Goal: Information Seeking & Learning: Learn about a topic

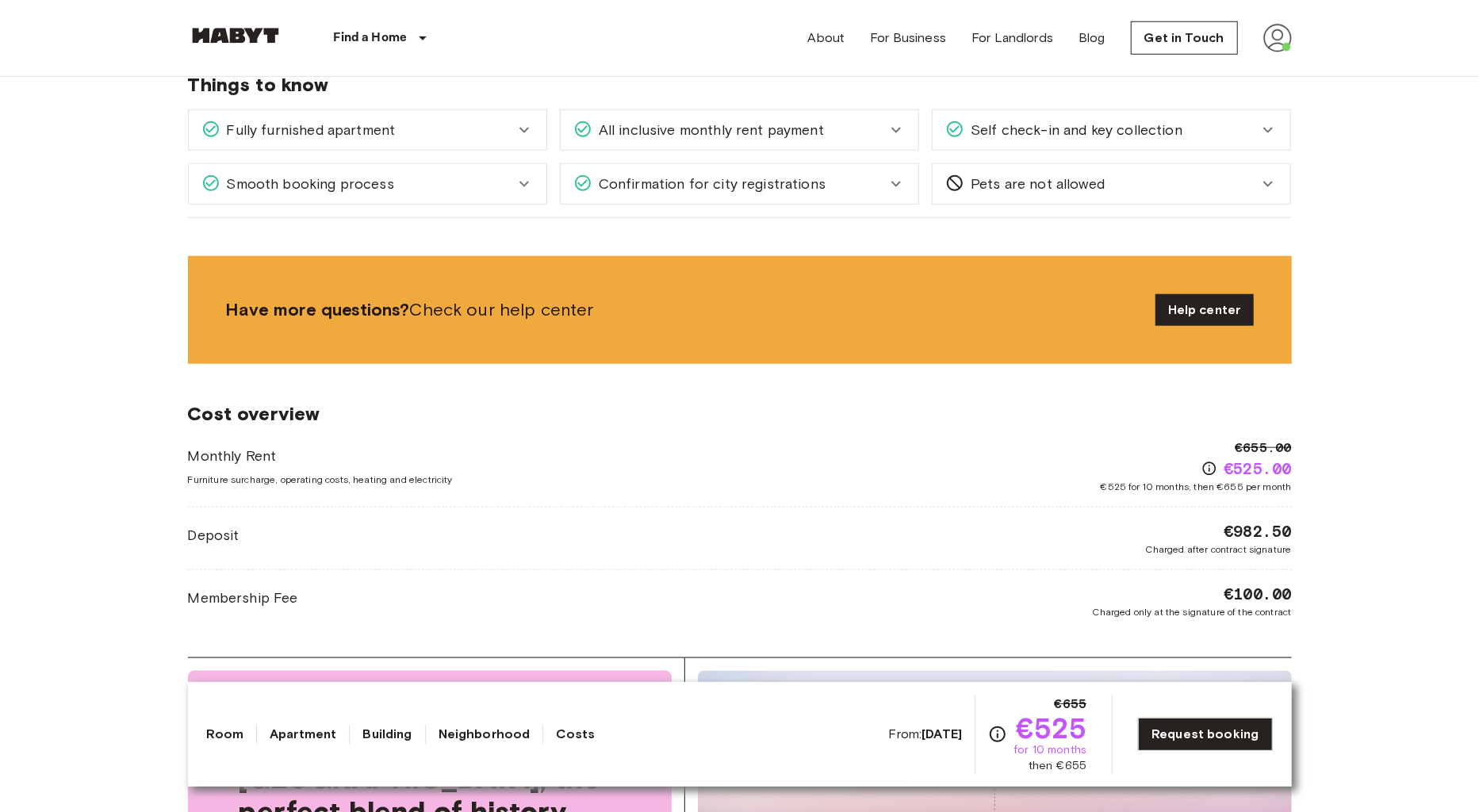
scroll to position [918, 0]
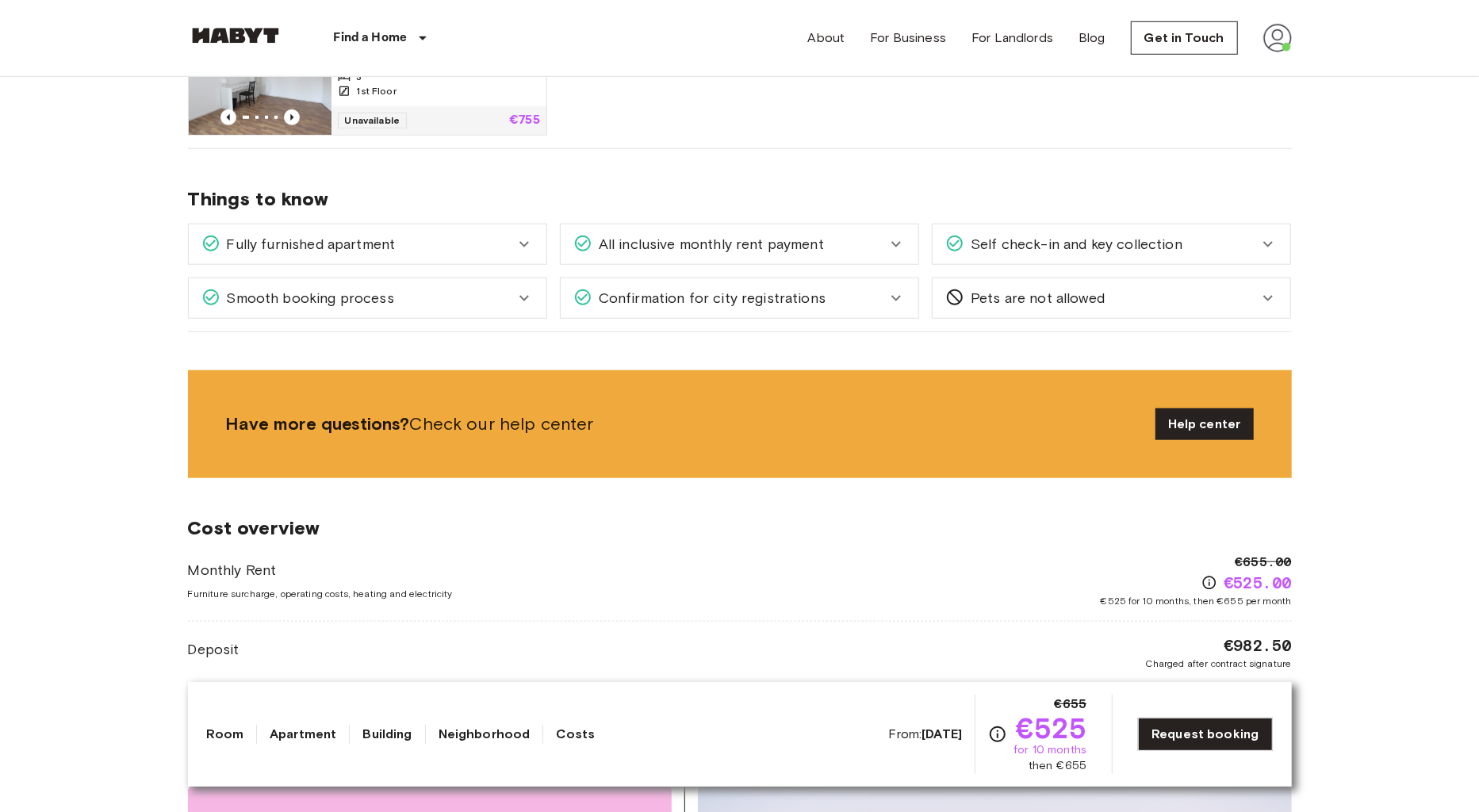
click at [492, 235] on div "Fully furnished apartment" at bounding box center [358, 244] width 313 height 21
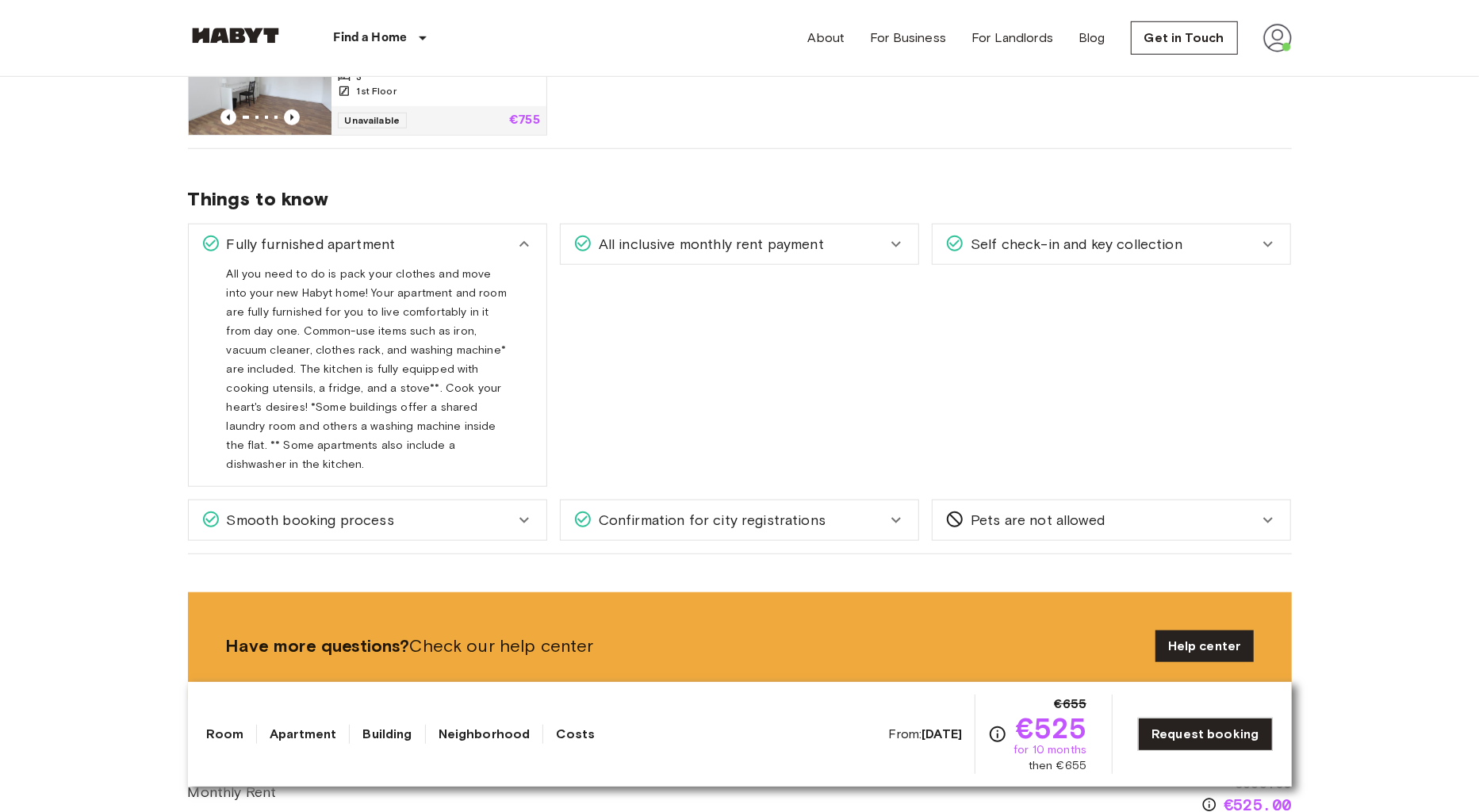
click at [1039, 510] on span "Pets are not allowed" at bounding box center [1035, 520] width 140 height 21
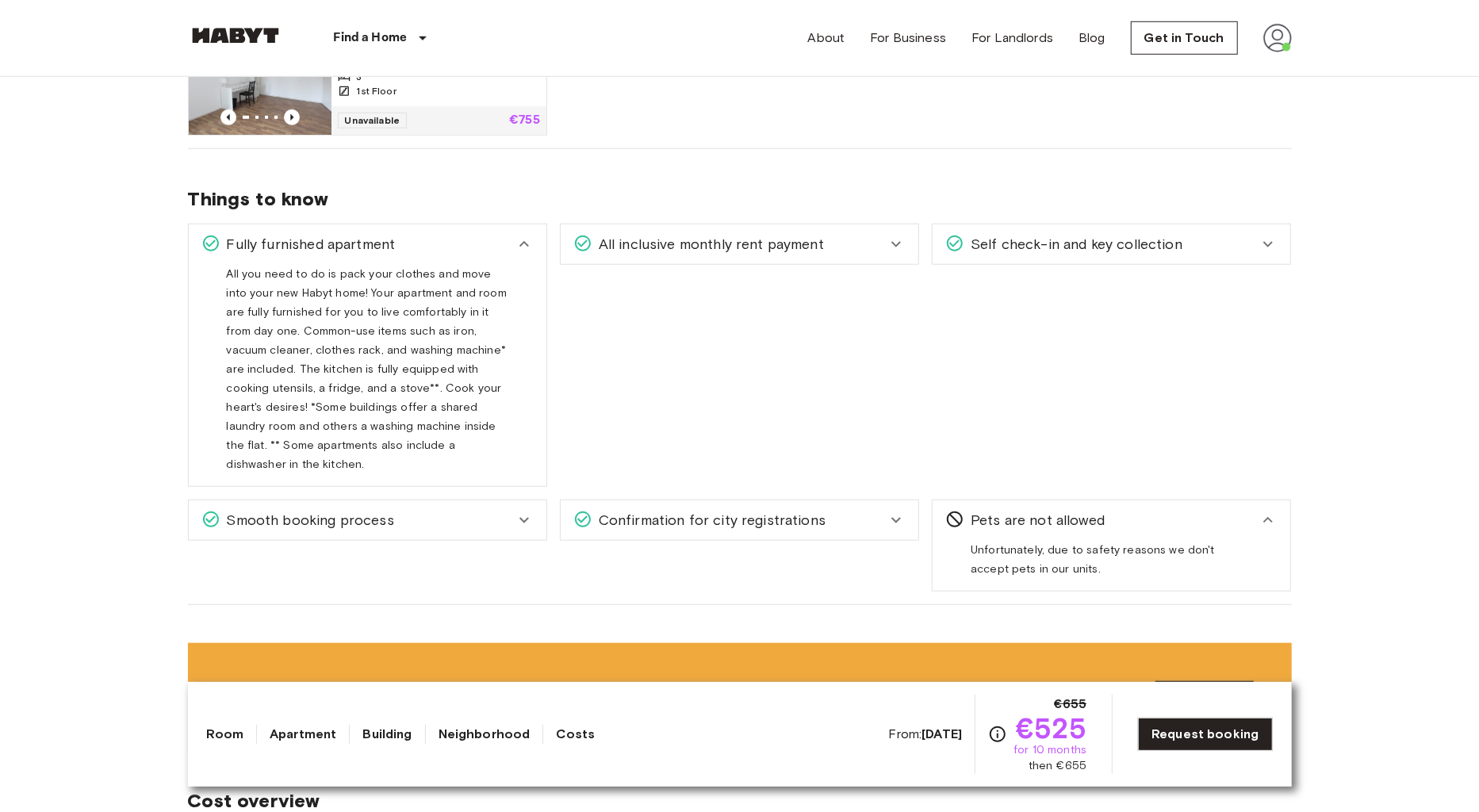
click at [802, 238] on span "All inclusive monthly rent payment" at bounding box center [708, 244] width 231 height 21
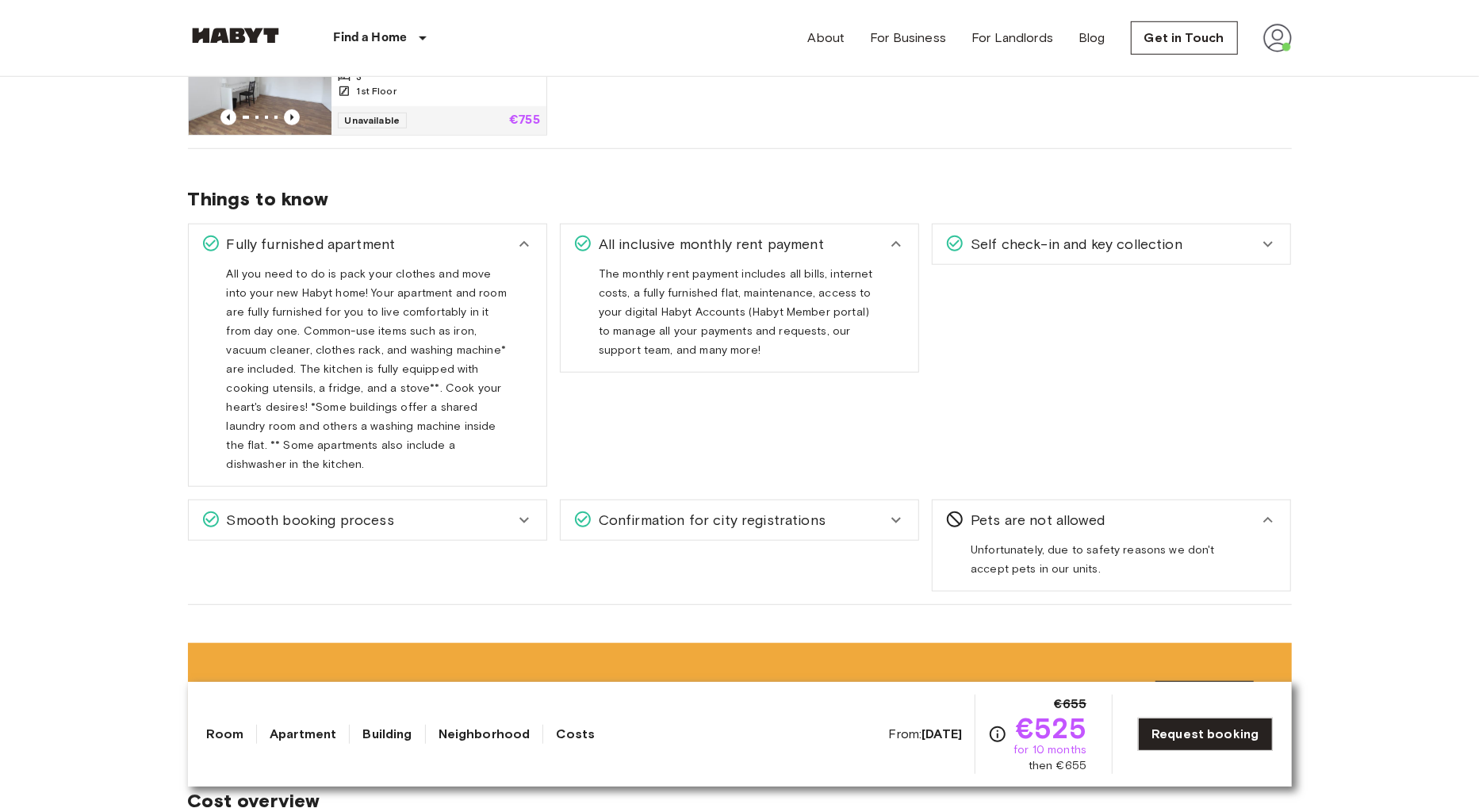
click at [1049, 245] on span "Self check-in and key collection" at bounding box center [1073, 244] width 218 height 21
click at [415, 510] on div "Smooth booking process" at bounding box center [358, 520] width 313 height 21
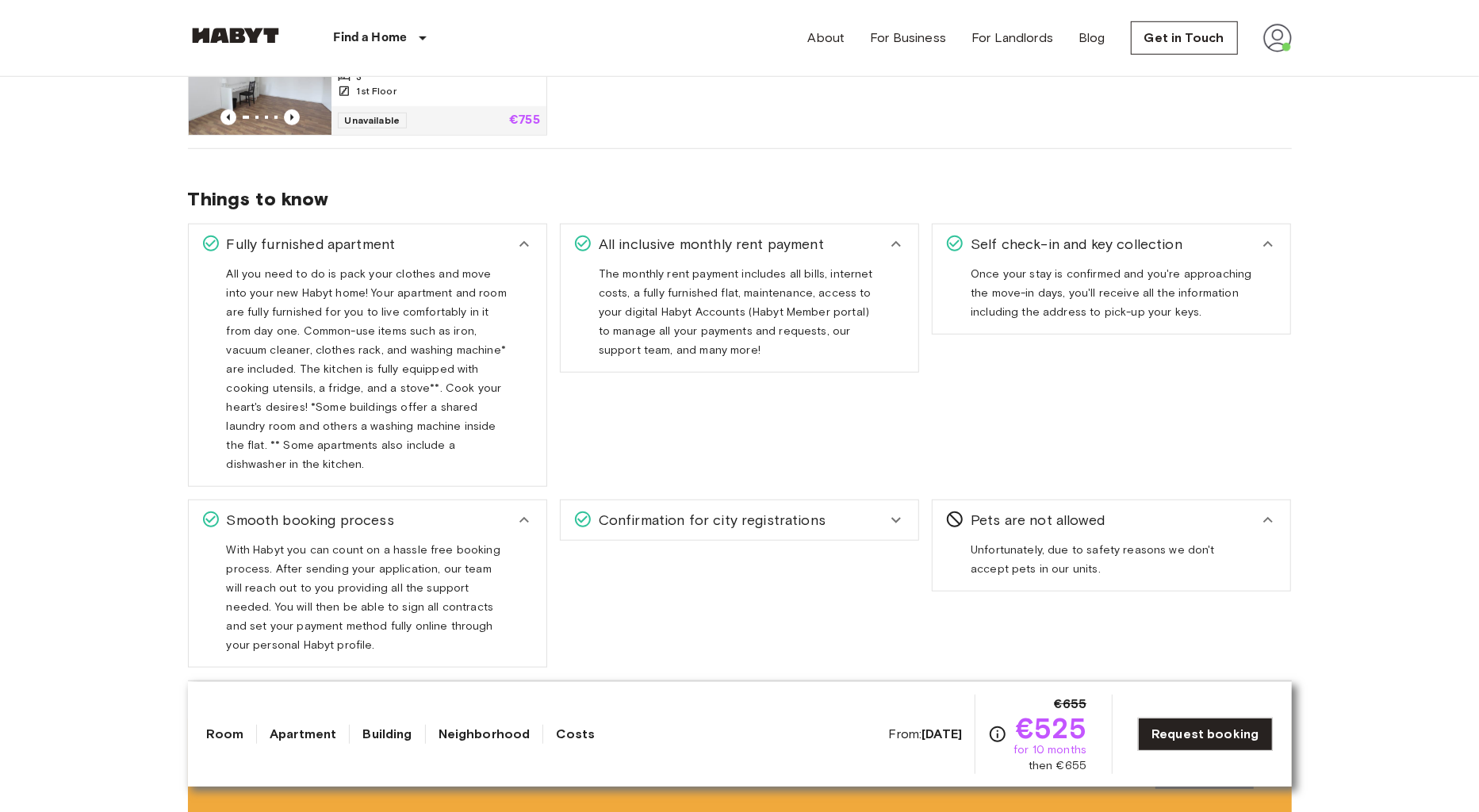
click at [698, 510] on span "Confirmation for city registrations" at bounding box center [709, 520] width 233 height 21
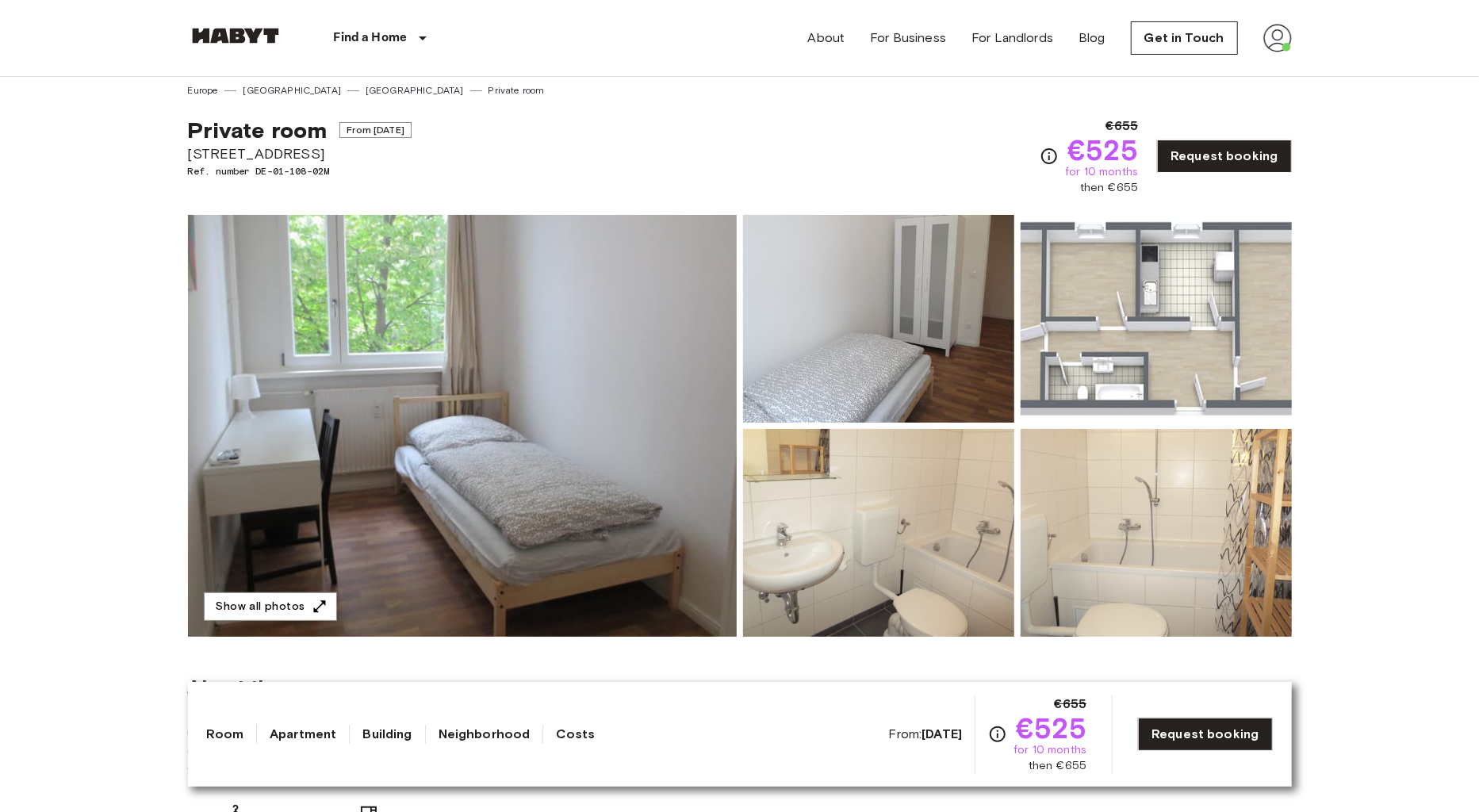
scroll to position [0, 0]
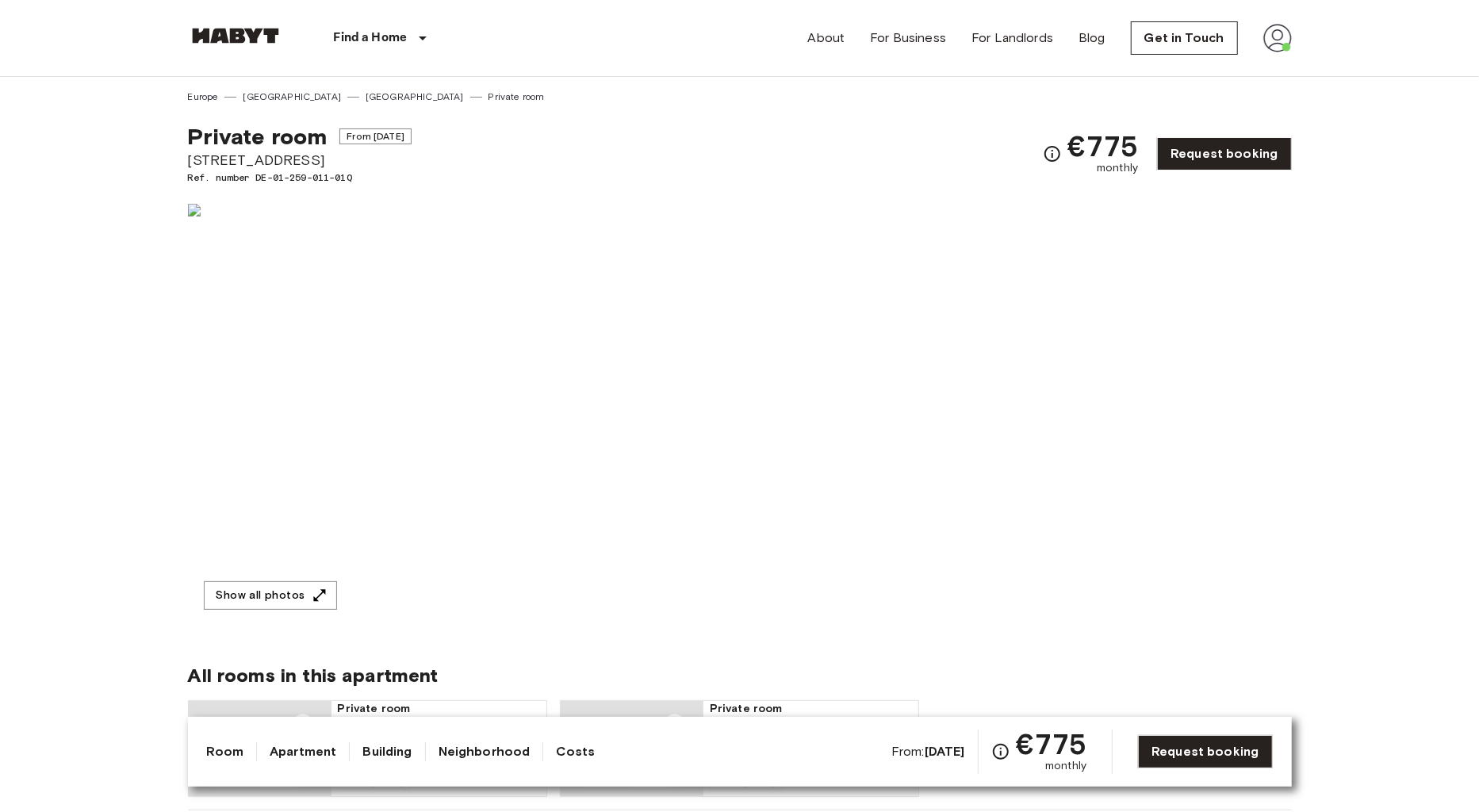
click at [458, 376] on img at bounding box center [462, 414] width 548 height 422
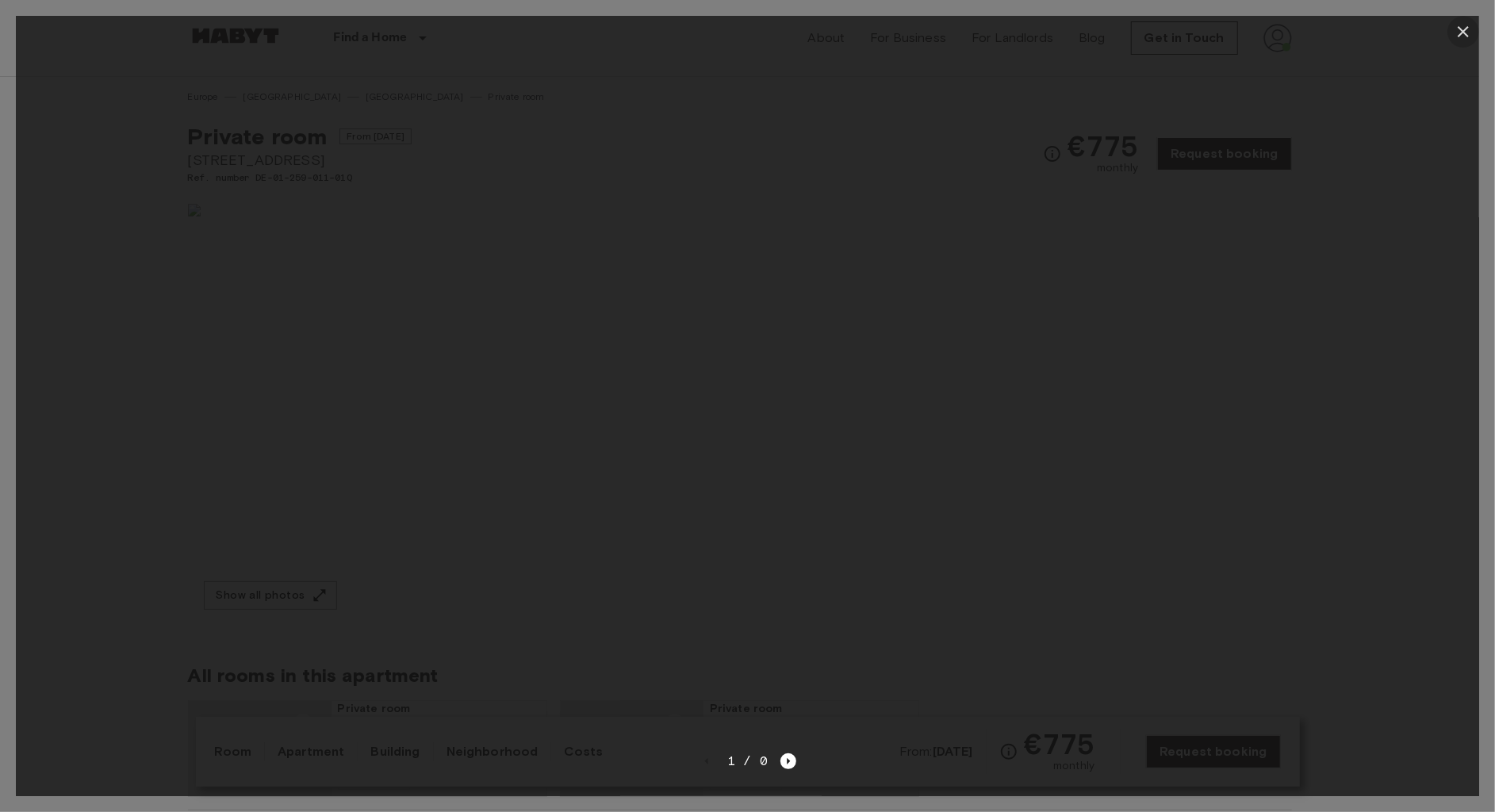
click at [1460, 27] on icon "button" at bounding box center [1464, 31] width 11 height 11
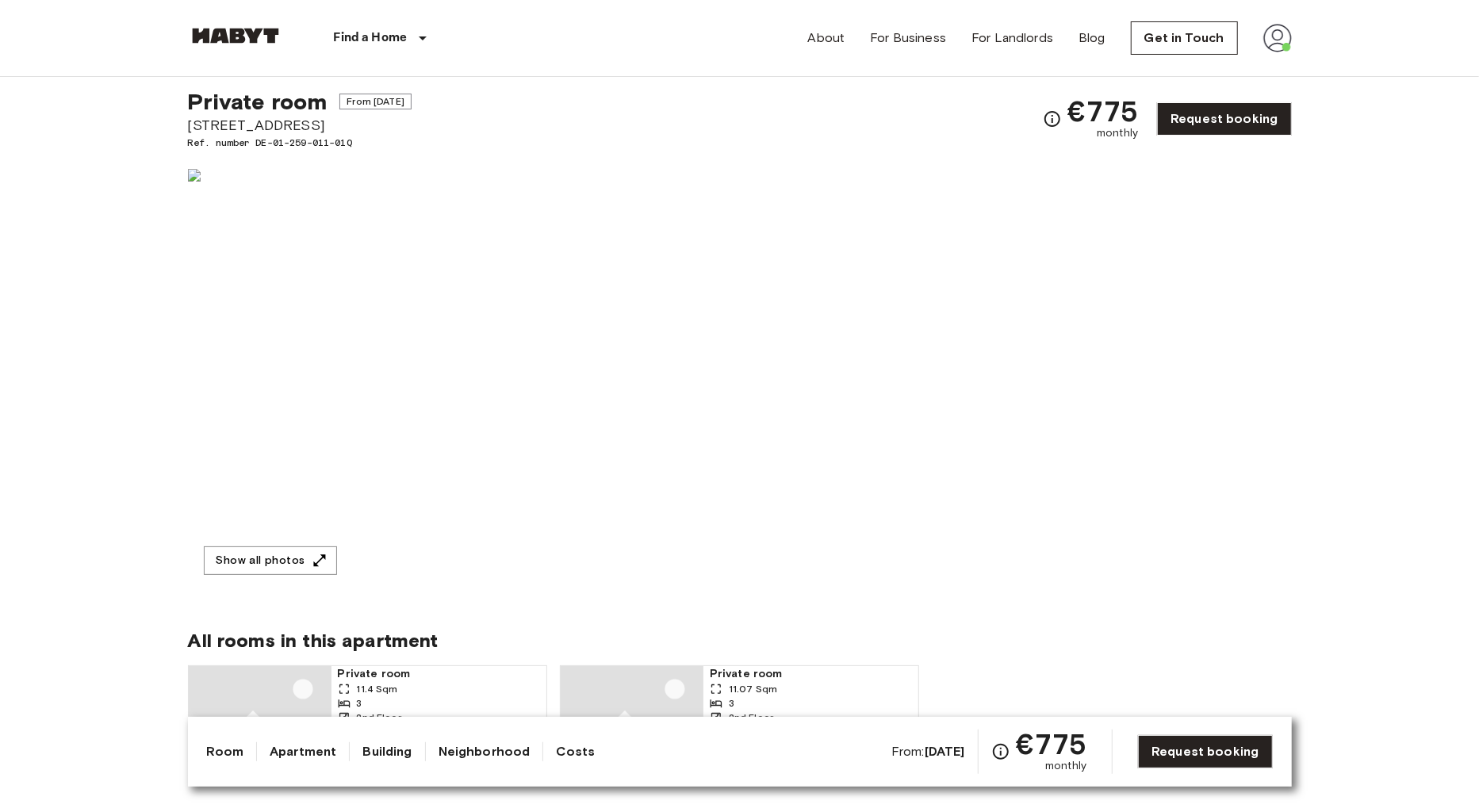
scroll to position [225, 0]
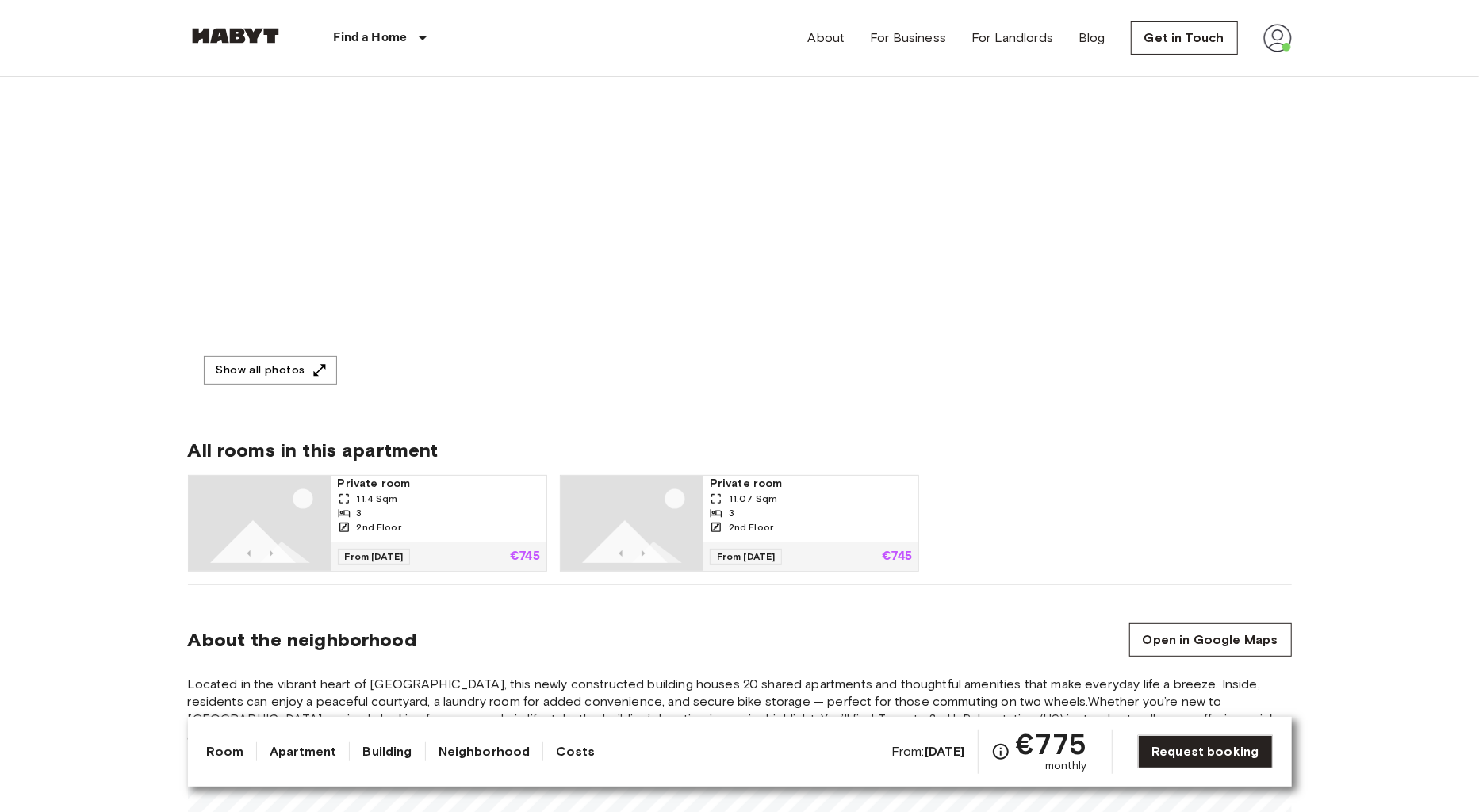
click at [693, 516] on img at bounding box center [631, 523] width 143 height 95
